Goal: Navigation & Orientation: Locate item on page

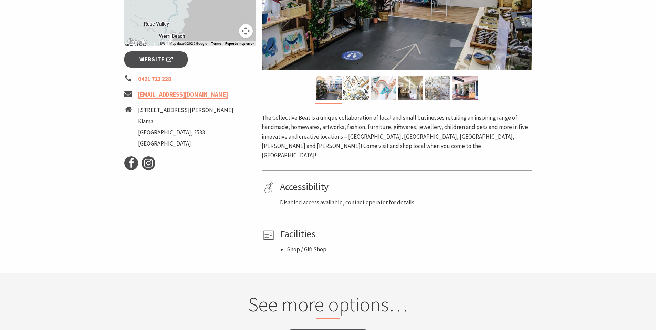
scroll to position [241, 0]
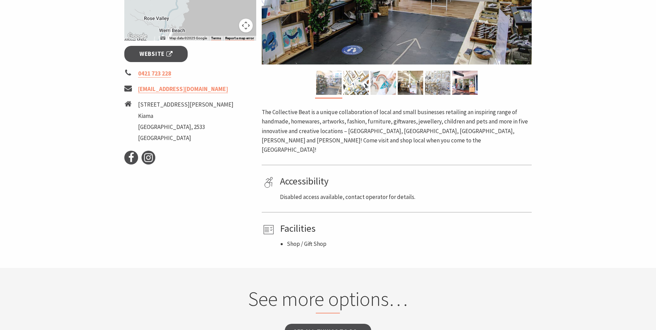
click at [323, 71] on img at bounding box center [328, 83] width 25 height 24
click at [336, 79] on img at bounding box center [328, 83] width 25 height 24
click at [355, 83] on img at bounding box center [355, 83] width 25 height 24
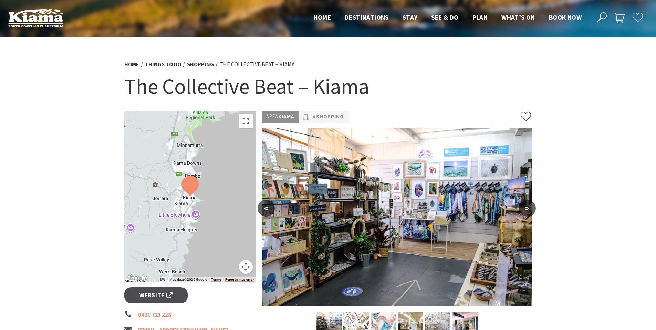
drag, startPoint x: 460, startPoint y: 163, endPoint x: 464, endPoint y: 167, distance: 5.6
click at [460, 162] on img at bounding box center [397, 217] width 270 height 178
click at [522, 205] on button ">" at bounding box center [527, 208] width 17 height 17
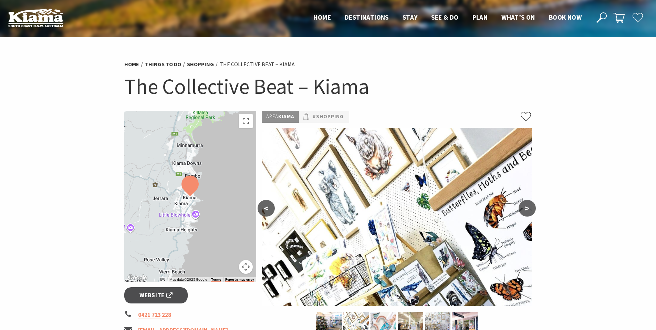
click at [526, 206] on button ">" at bounding box center [527, 208] width 17 height 17
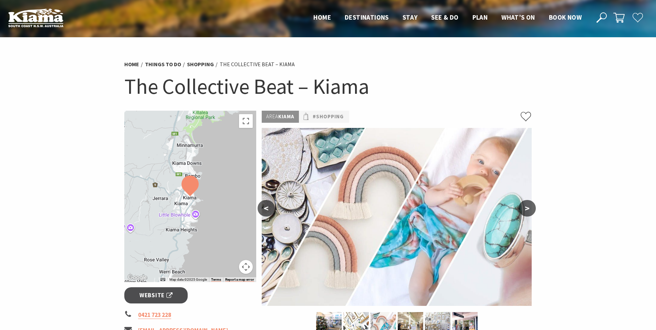
click at [526, 206] on button ">" at bounding box center [527, 208] width 17 height 17
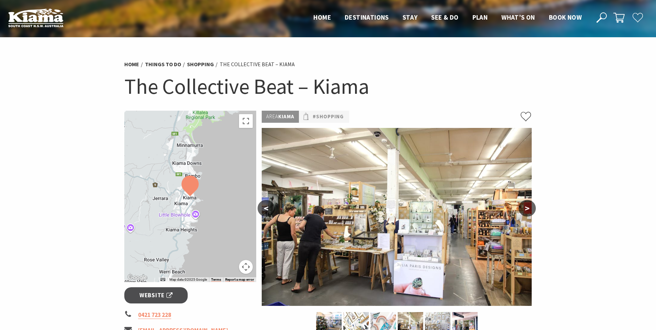
click at [526, 206] on button ">" at bounding box center [527, 208] width 17 height 17
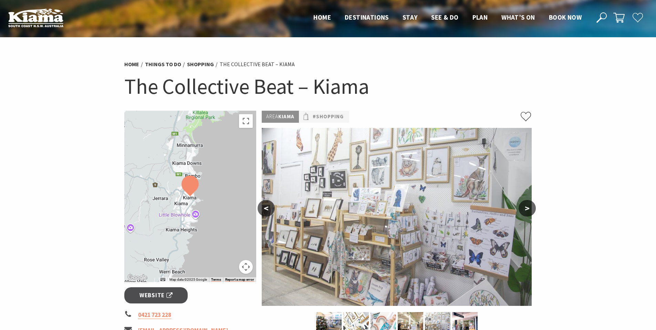
click at [526, 206] on button ">" at bounding box center [527, 208] width 17 height 17
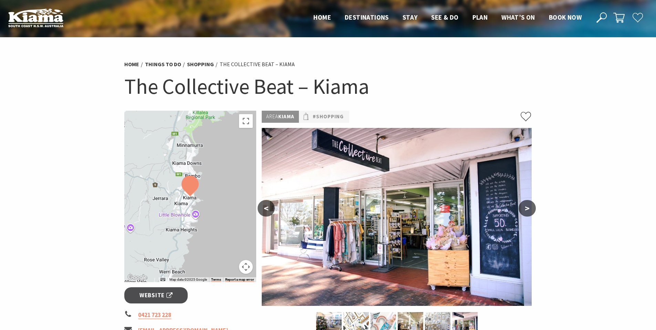
click at [529, 209] on button ">" at bounding box center [527, 208] width 17 height 17
click at [530, 204] on button ">" at bounding box center [527, 208] width 17 height 17
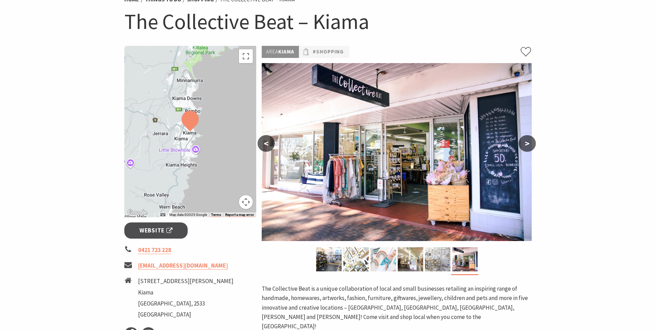
scroll to position [80, 0]
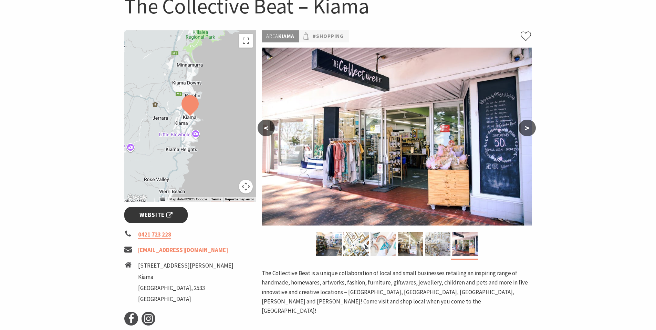
click at [162, 214] on span "Website" at bounding box center [155, 214] width 33 height 9
click at [475, 111] on img at bounding box center [397, 137] width 270 height 178
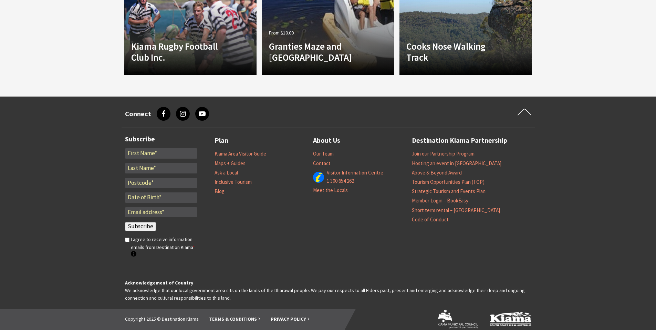
scroll to position [0, 0]
